Goal: Task Accomplishment & Management: Use online tool/utility

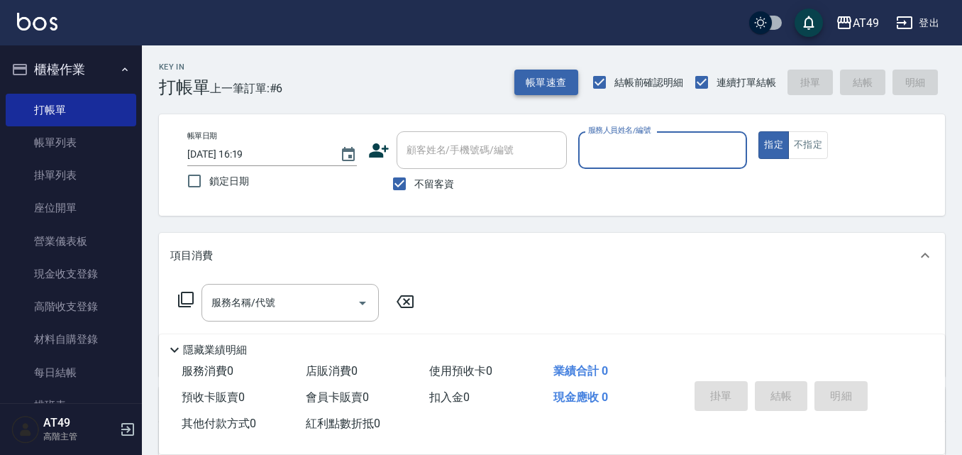
click at [546, 77] on button "帳單速查" at bounding box center [546, 83] width 64 height 26
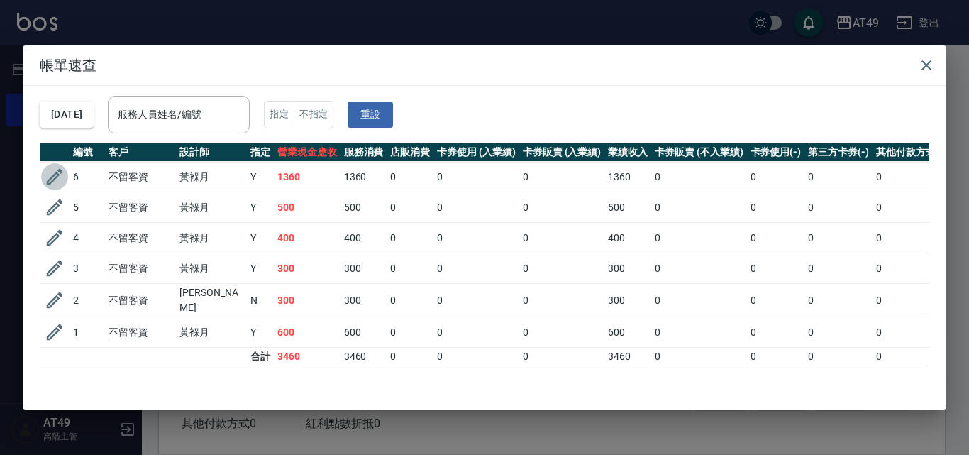
click at [47, 178] on icon "button" at bounding box center [54, 176] width 21 height 21
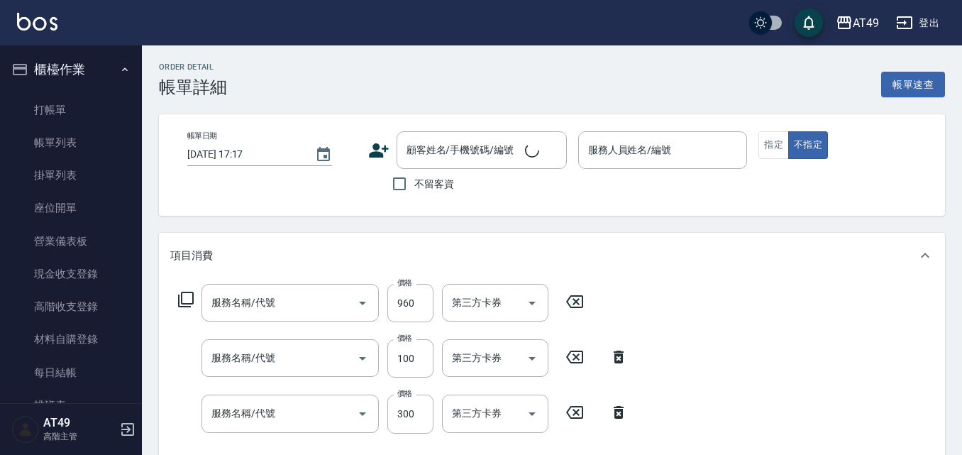
type input "[DATE] 15:06"
checkbox input "true"
type input "Bobo-2"
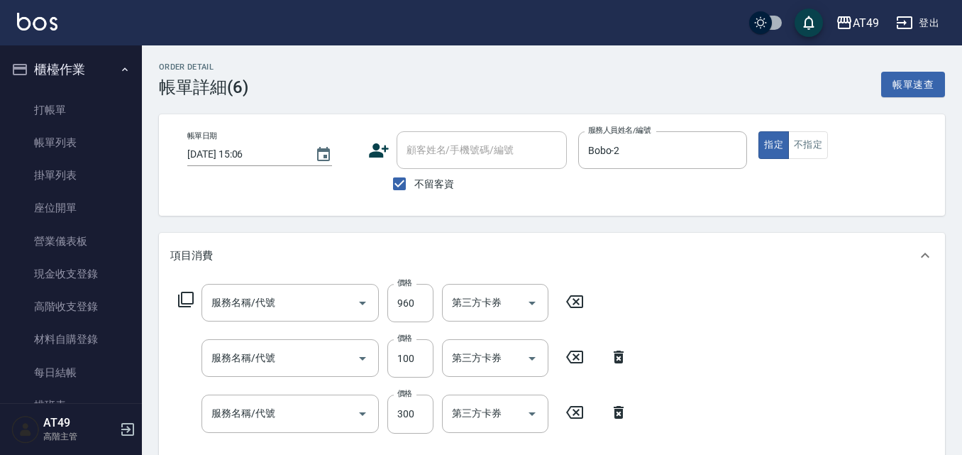
type input "燙後護1000(505)"
type input "電棒(1301)"
type input "一般洗髮(101)"
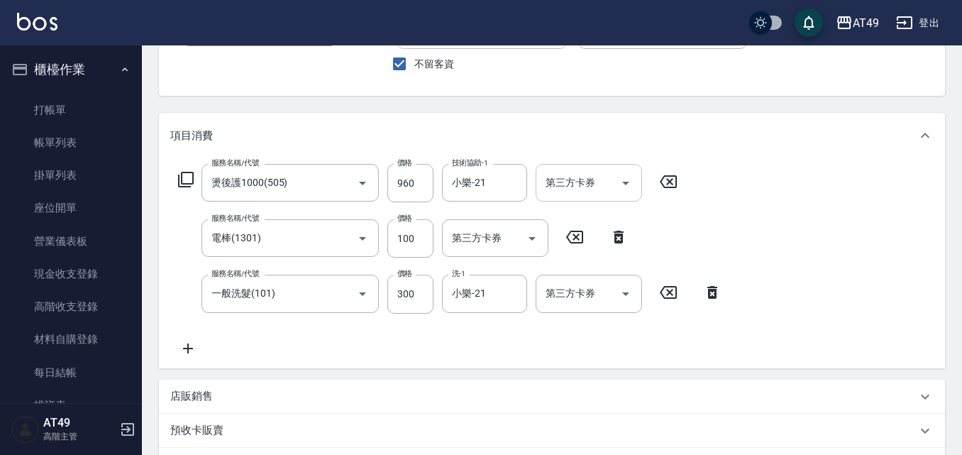
scroll to position [142, 0]
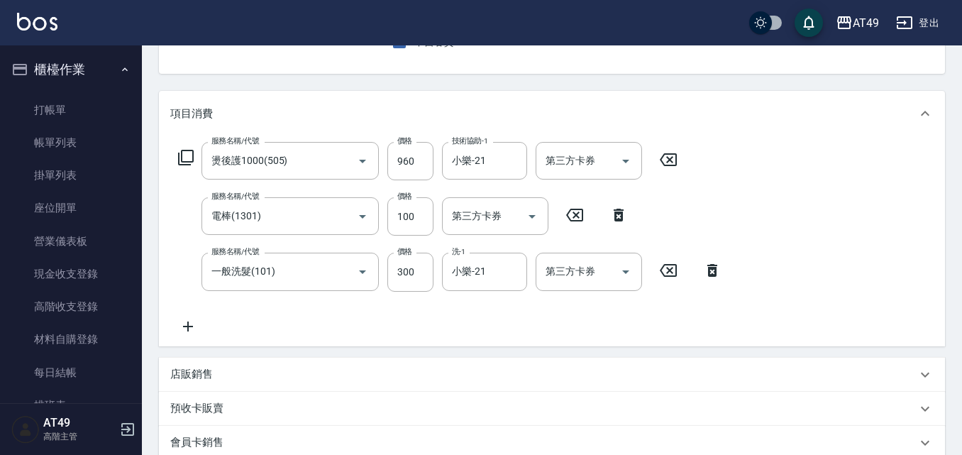
click at [624, 216] on icon at bounding box center [618, 214] width 35 height 17
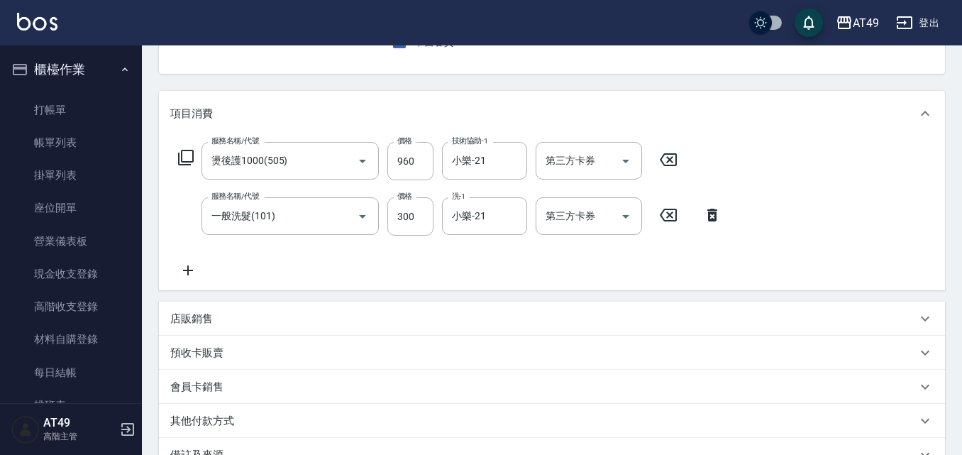
click at [182, 266] on icon at bounding box center [187, 270] width 35 height 17
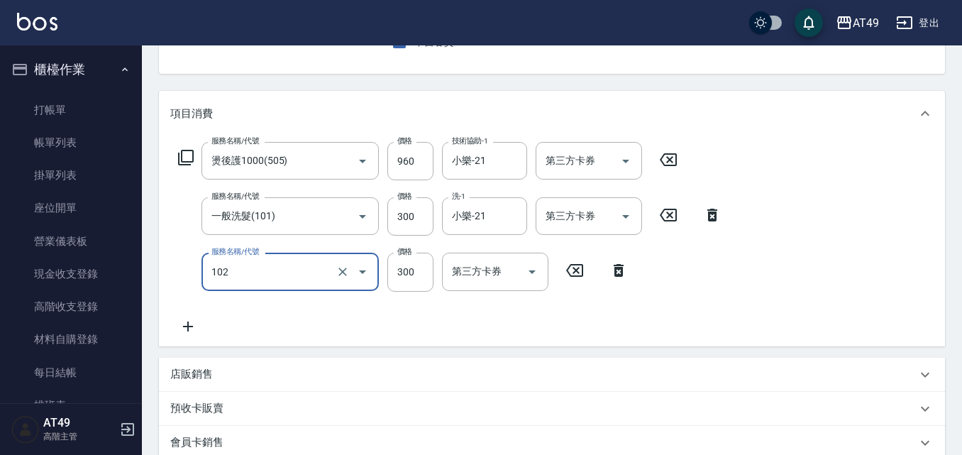
type input "升等精油洗髮精300(102)"
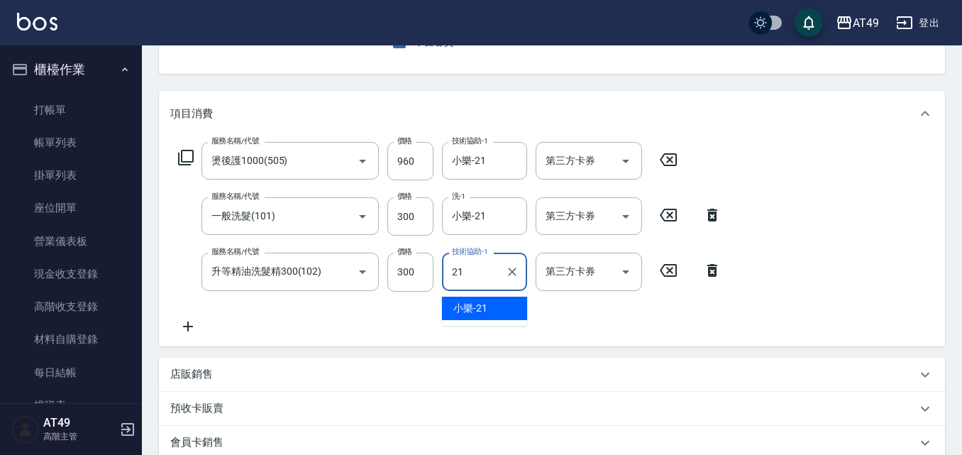
type input "小樂-21"
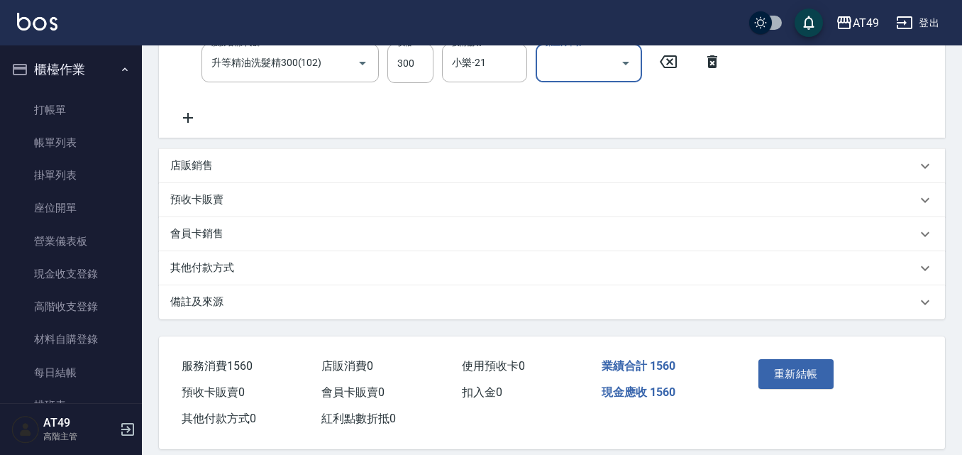
scroll to position [368, 0]
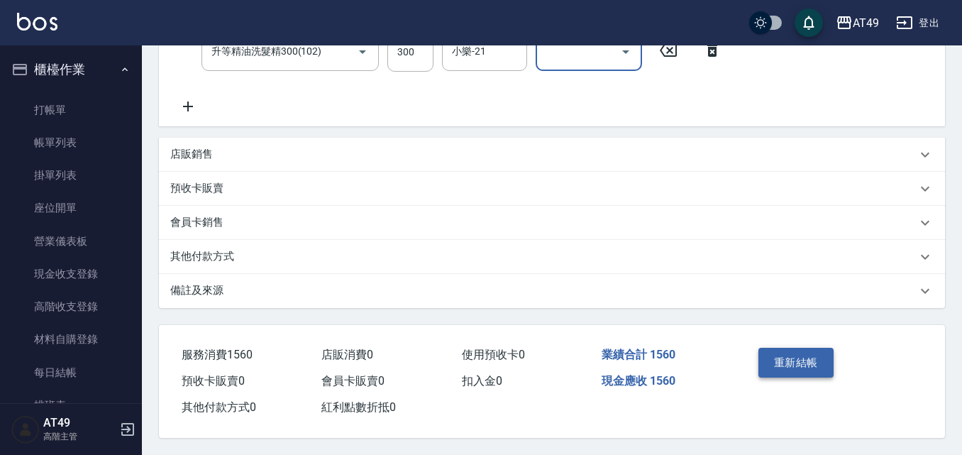
click at [804, 365] on button "重新結帳" at bounding box center [795, 363] width 75 height 30
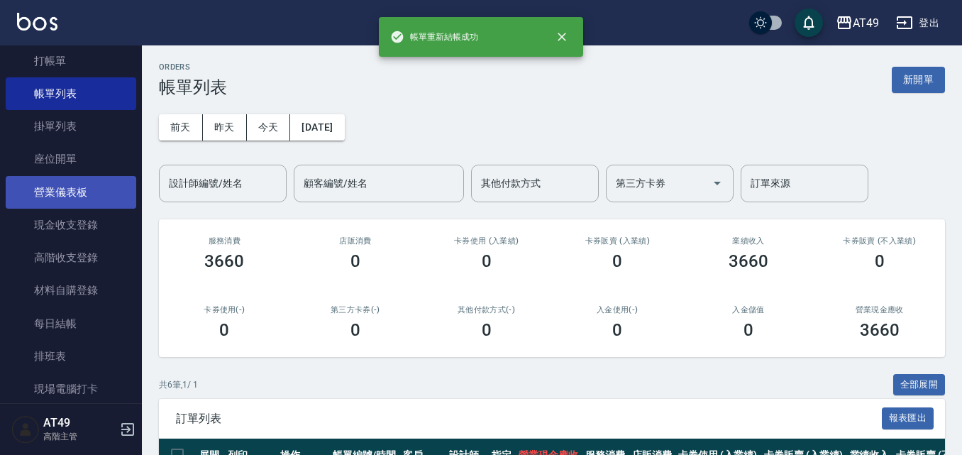
scroll to position [71, 0]
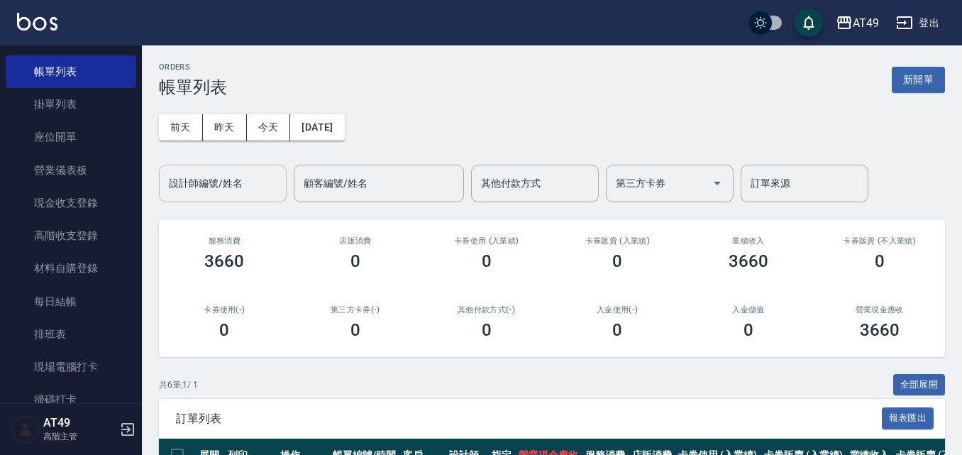
click at [244, 176] on input "設計師編號/姓名" at bounding box center [222, 183] width 115 height 25
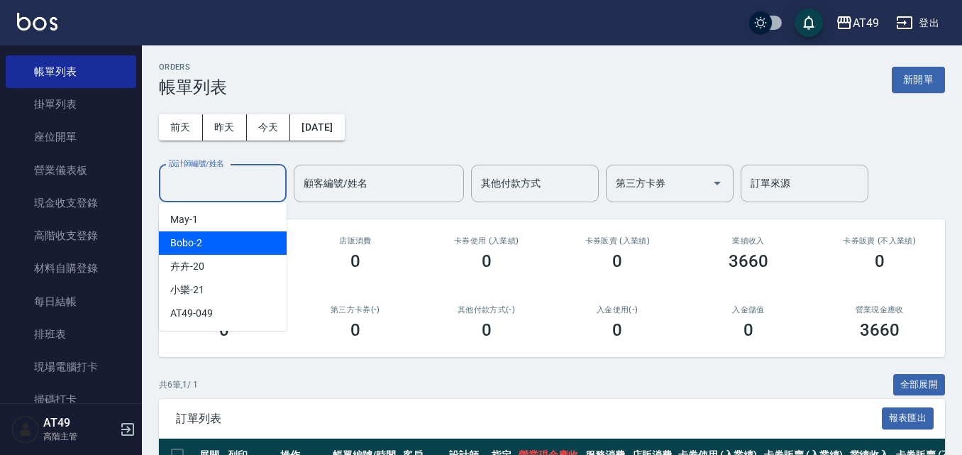
click at [232, 234] on div "Bobo -2" at bounding box center [223, 242] width 128 height 23
type input "Bobo-2"
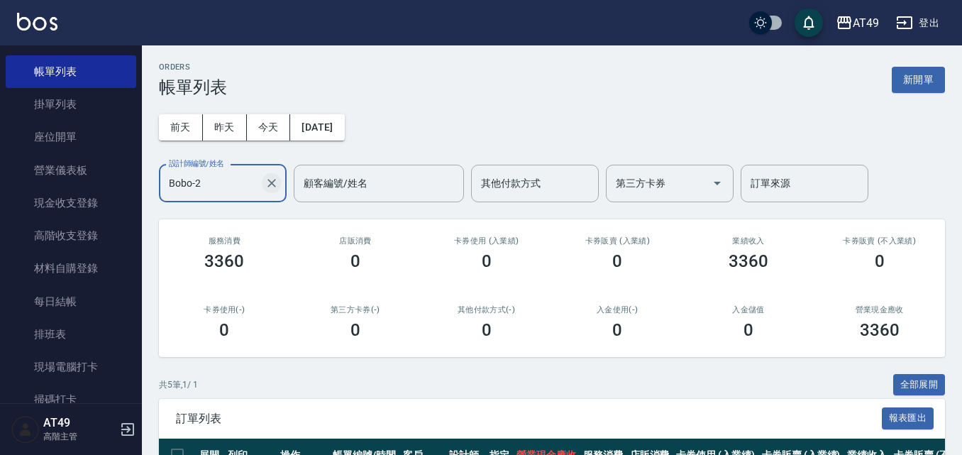
click at [269, 181] on icon "Clear" at bounding box center [271, 183] width 9 height 9
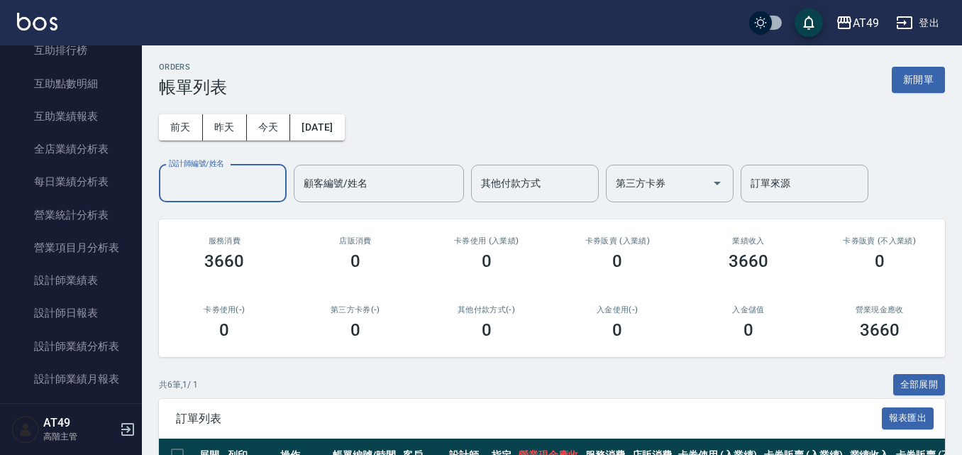
scroll to position [780, 0]
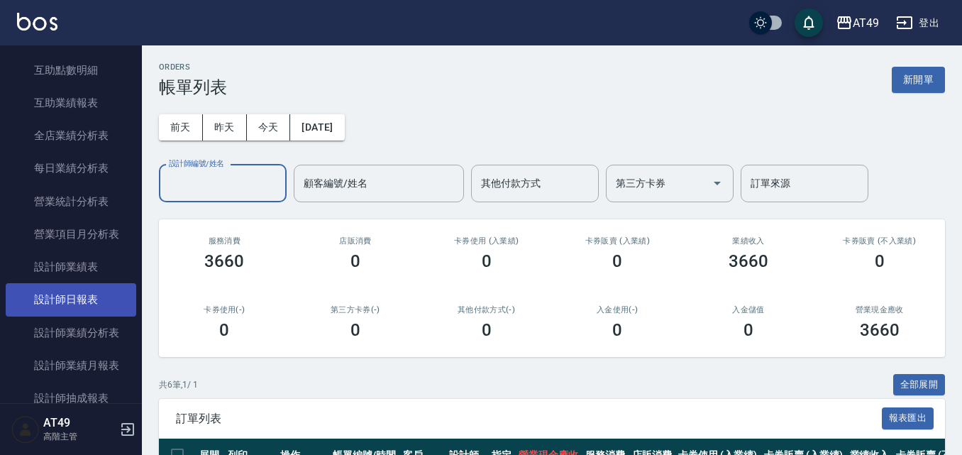
click at [68, 292] on link "設計師日報表" at bounding box center [71, 299] width 131 height 33
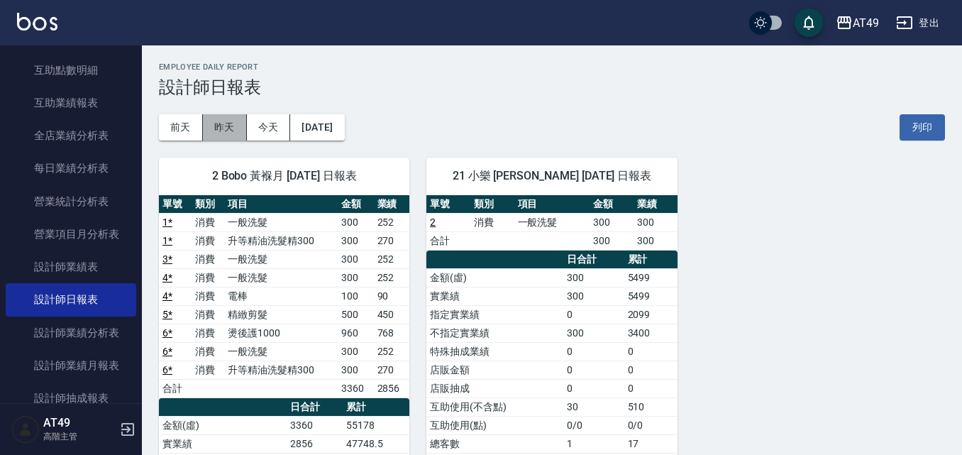
click at [240, 126] on button "昨天" at bounding box center [225, 127] width 44 height 26
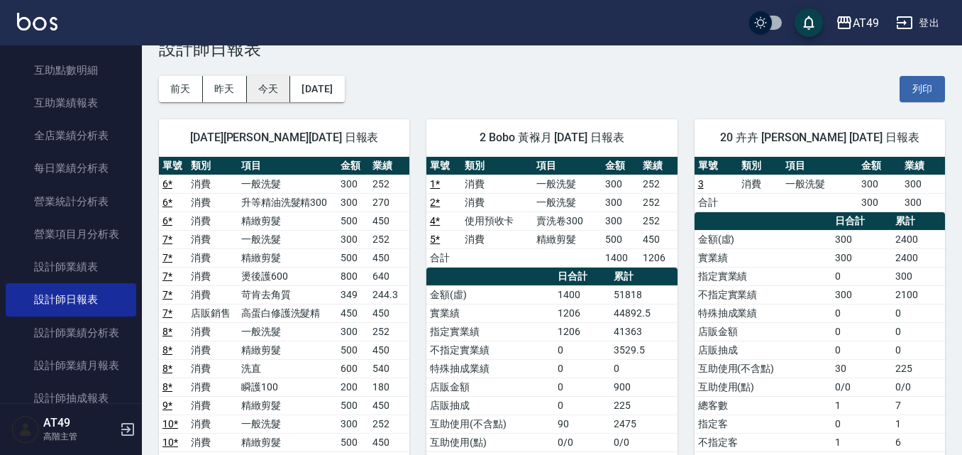
scroll to position [71, 0]
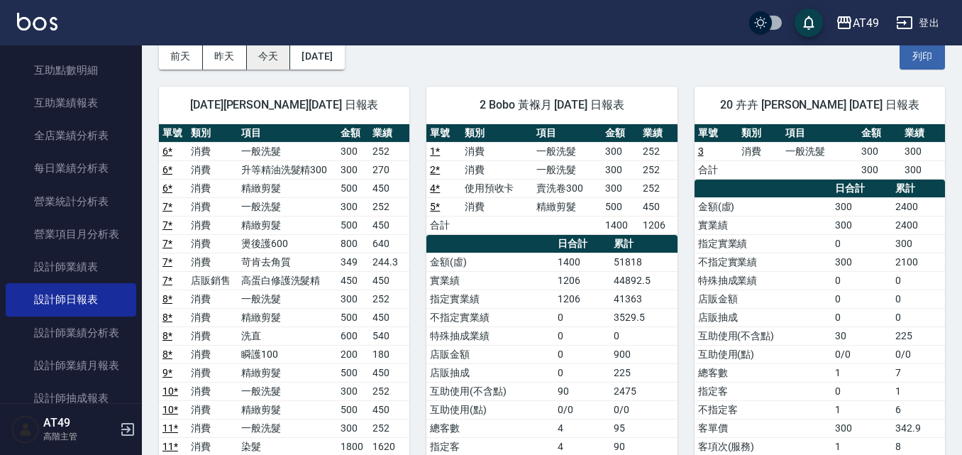
click at [271, 60] on button "今天" at bounding box center [269, 56] width 44 height 26
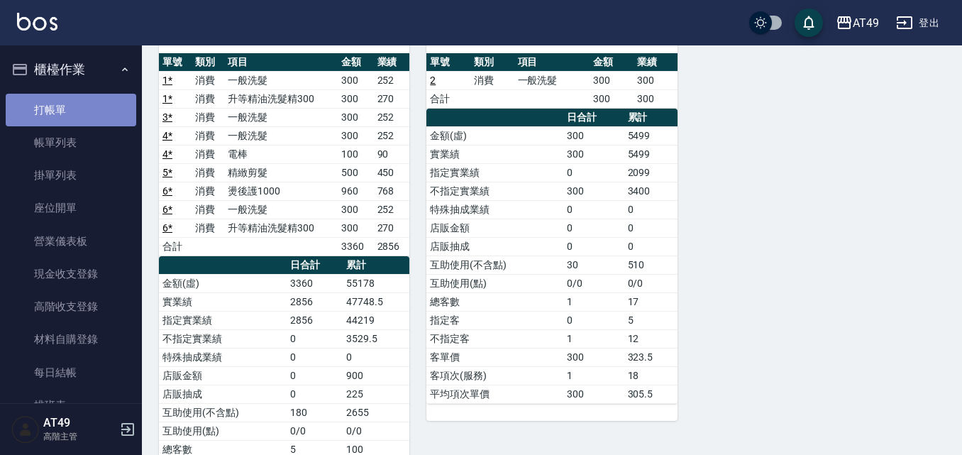
click at [80, 99] on link "打帳單" at bounding box center [71, 110] width 131 height 33
